Goal: Check status: Check status

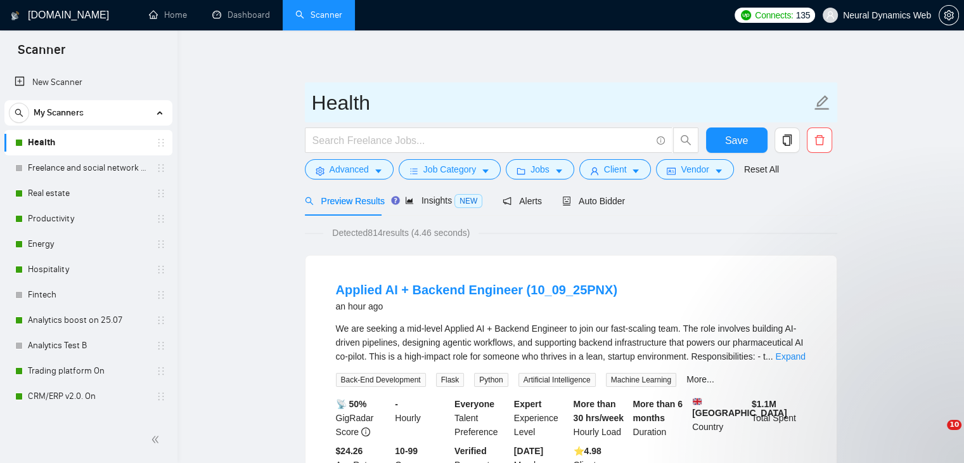
click at [246, 10] on link "Dashboard" at bounding box center [241, 15] width 58 height 11
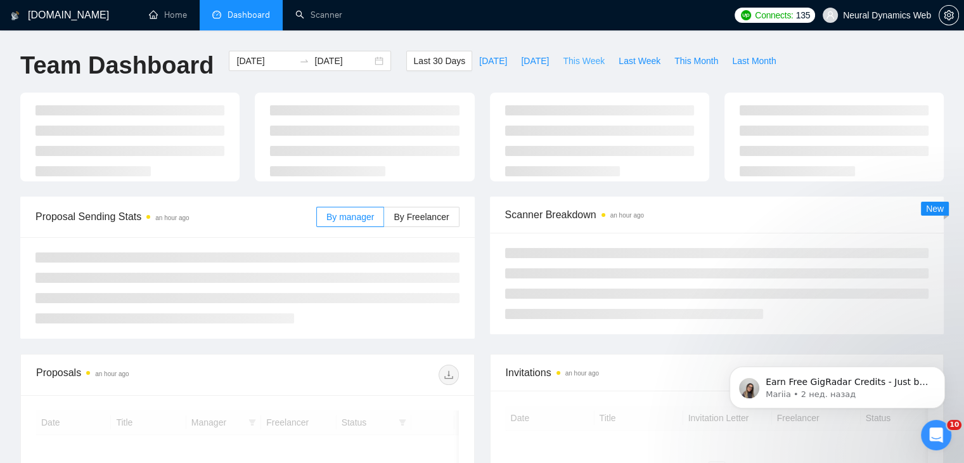
click at [592, 63] on span "This Week" at bounding box center [584, 61] width 42 height 14
type input "[DATE]"
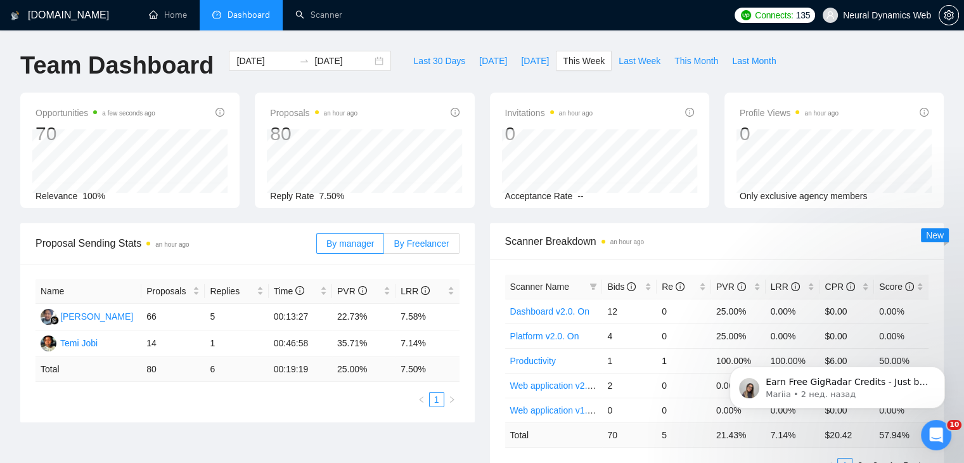
click at [415, 244] on span "By Freelancer" at bounding box center [421, 243] width 55 height 10
click at [384, 247] on input "By Freelancer" at bounding box center [384, 247] width 0 height 0
click at [358, 238] on span "By manager" at bounding box center [351, 243] width 48 height 10
click at [317, 247] on input "By manager" at bounding box center [317, 247] width 0 height 0
click at [682, 56] on span "This Month" at bounding box center [697, 61] width 44 height 14
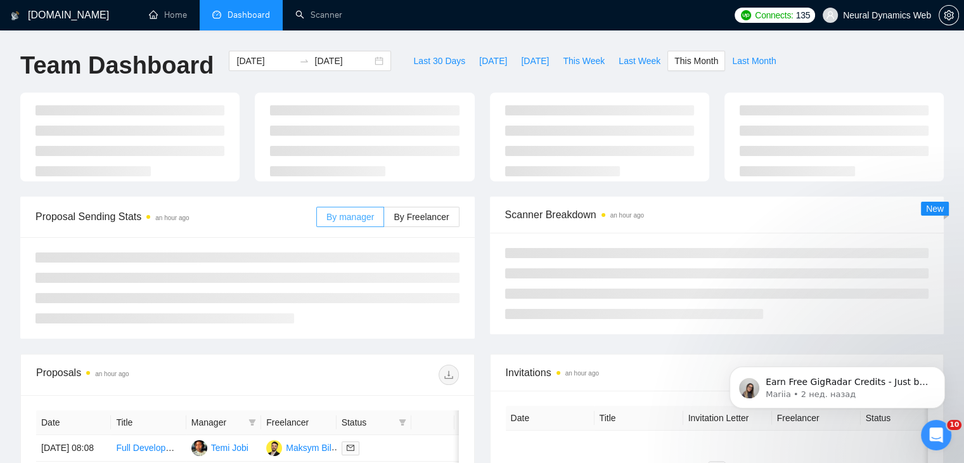
type input "[DATE]"
